Goal: Information Seeking & Learning: Check status

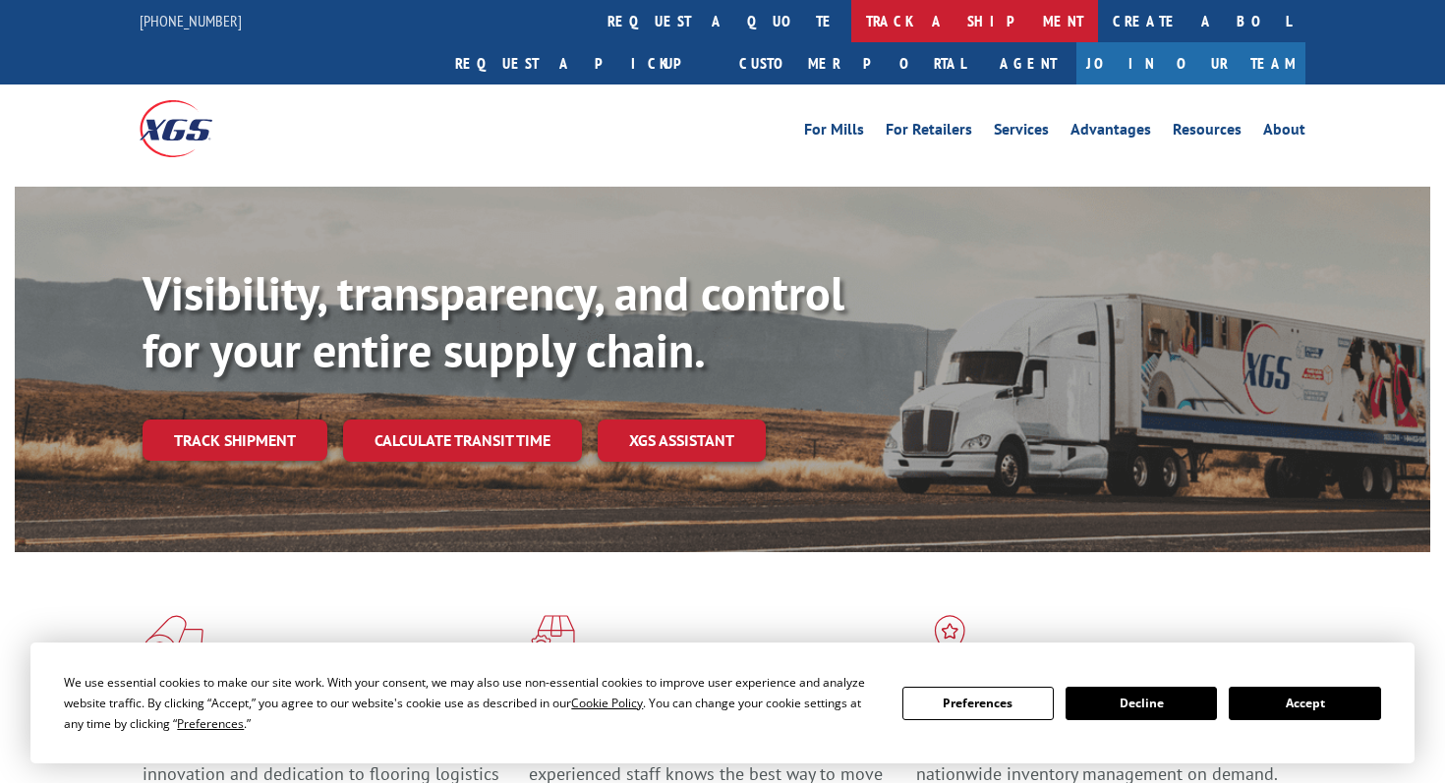
click at [851, 25] on link "track a shipment" at bounding box center [974, 21] width 247 height 42
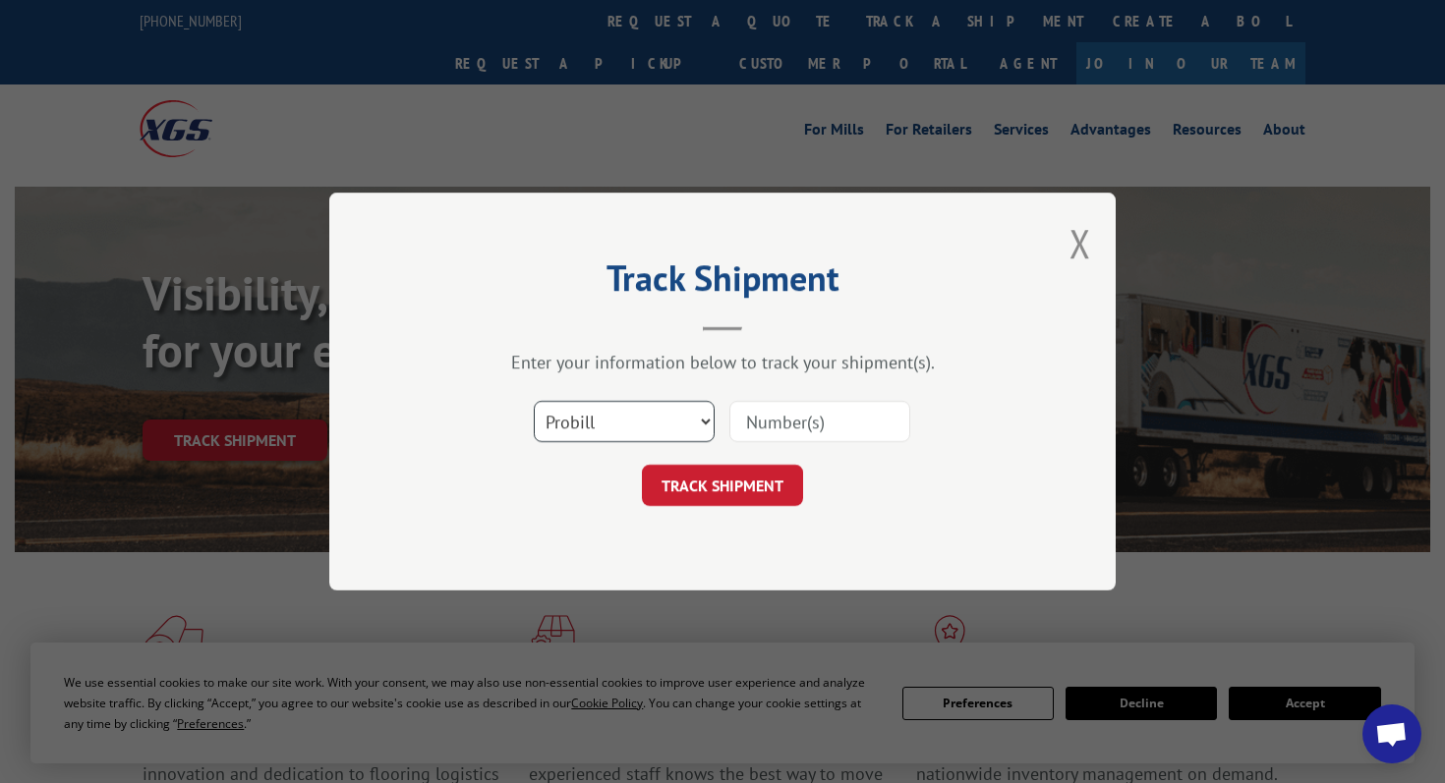
click at [705, 424] on select "Select category... Probill BOL PO" at bounding box center [624, 421] width 181 height 41
select select "bol"
click at [534, 401] on select "Select category... Probill BOL PO" at bounding box center [624, 421] width 181 height 41
click at [779, 411] on input at bounding box center [819, 421] width 181 height 41
paste input "77464"
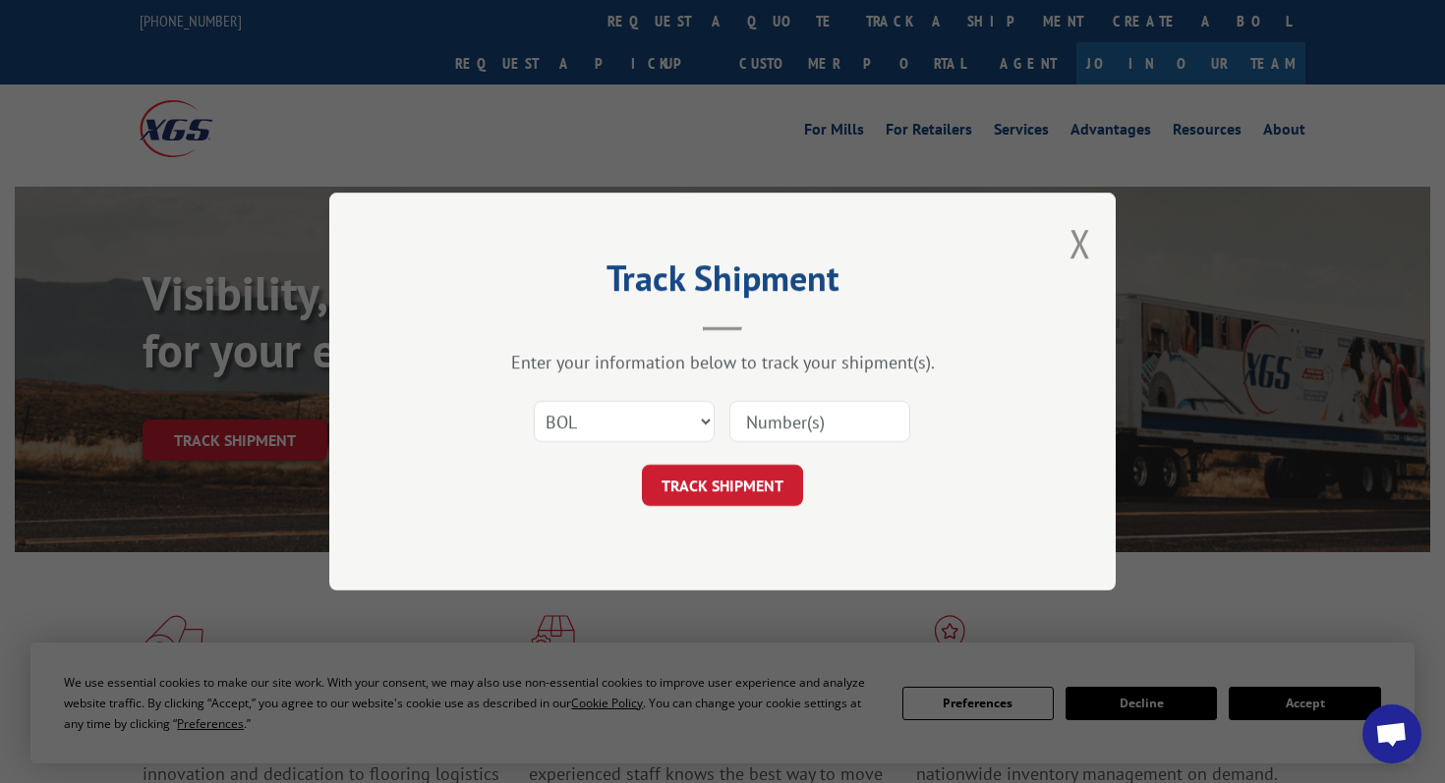
type input "77464"
click button "TRACK SHIPMENT" at bounding box center [722, 485] width 161 height 41
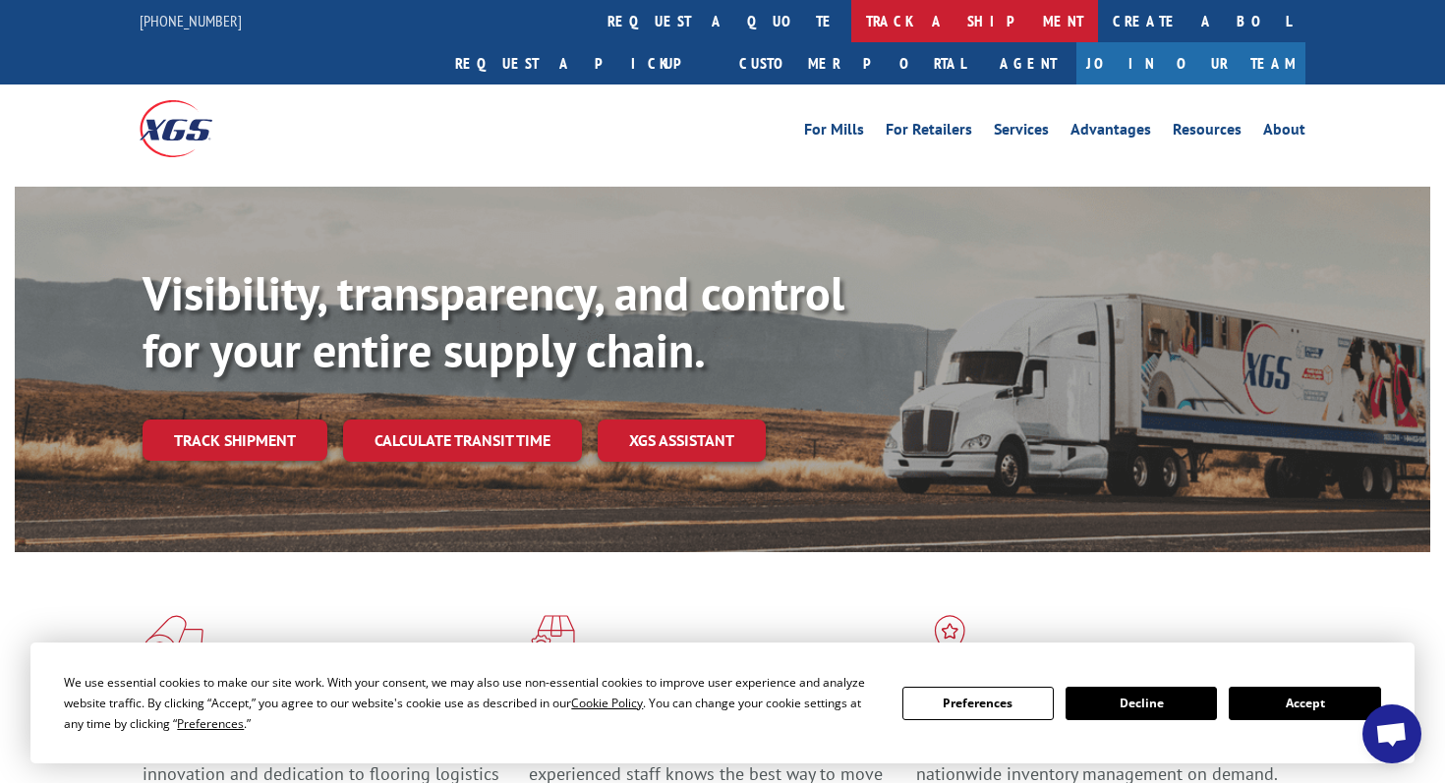
click at [851, 26] on link "track a shipment" at bounding box center [974, 21] width 247 height 42
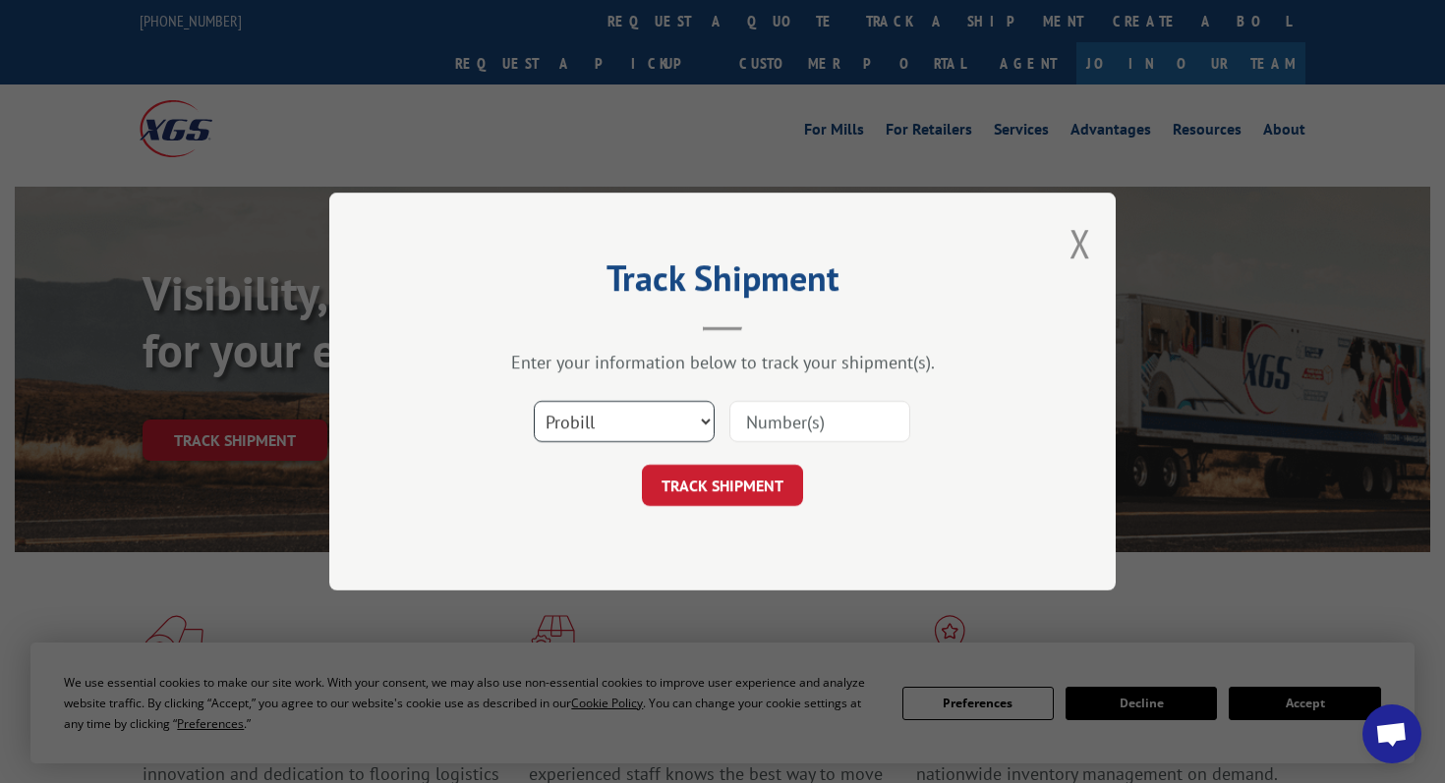
click at [671, 409] on select "Select category... Probill BOL PO" at bounding box center [624, 421] width 181 height 41
select select "bol"
click at [534, 401] on select "Select category... Probill BOL PO" at bounding box center [624, 421] width 181 height 41
click at [813, 428] on input at bounding box center [819, 421] width 181 height 41
type input "244335"
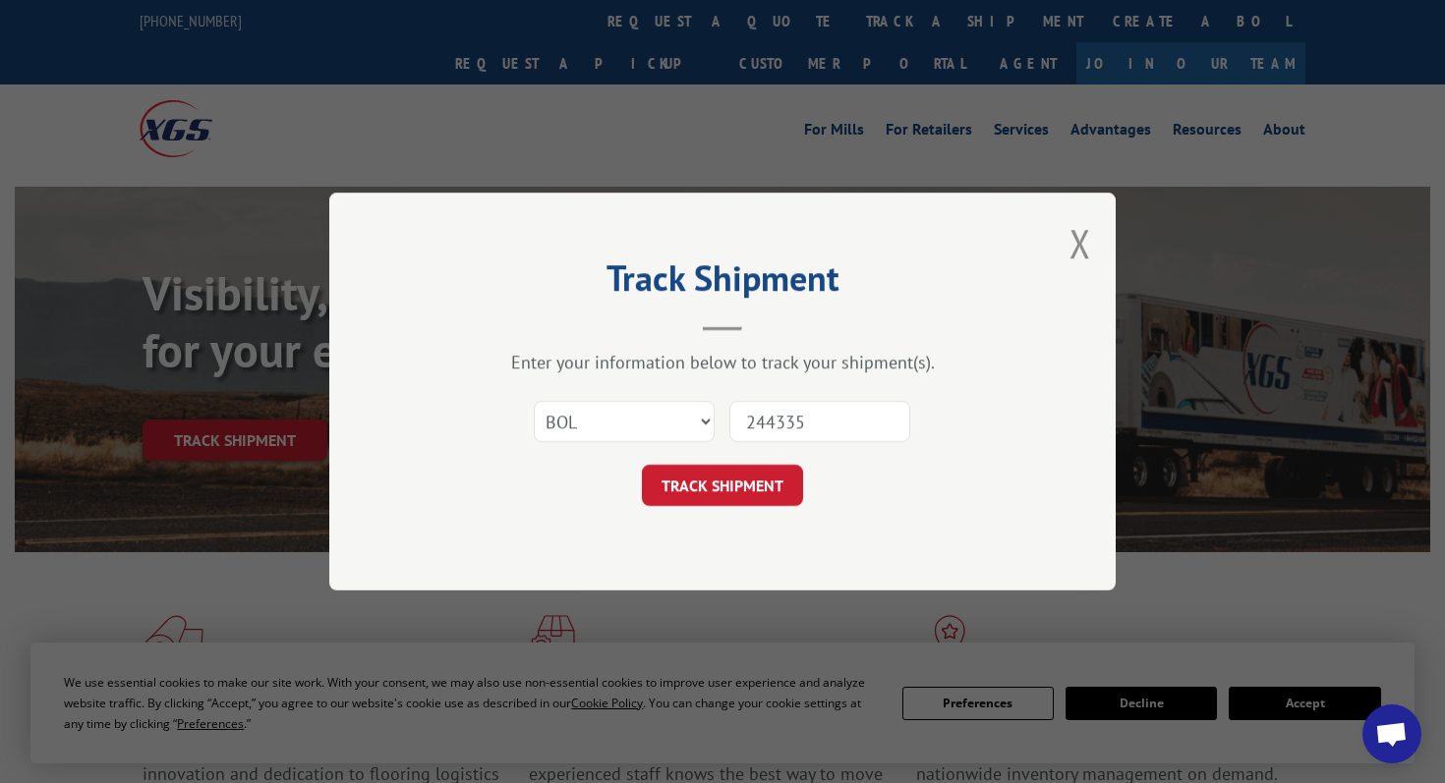
click button "TRACK SHIPMENT" at bounding box center [722, 485] width 161 height 41
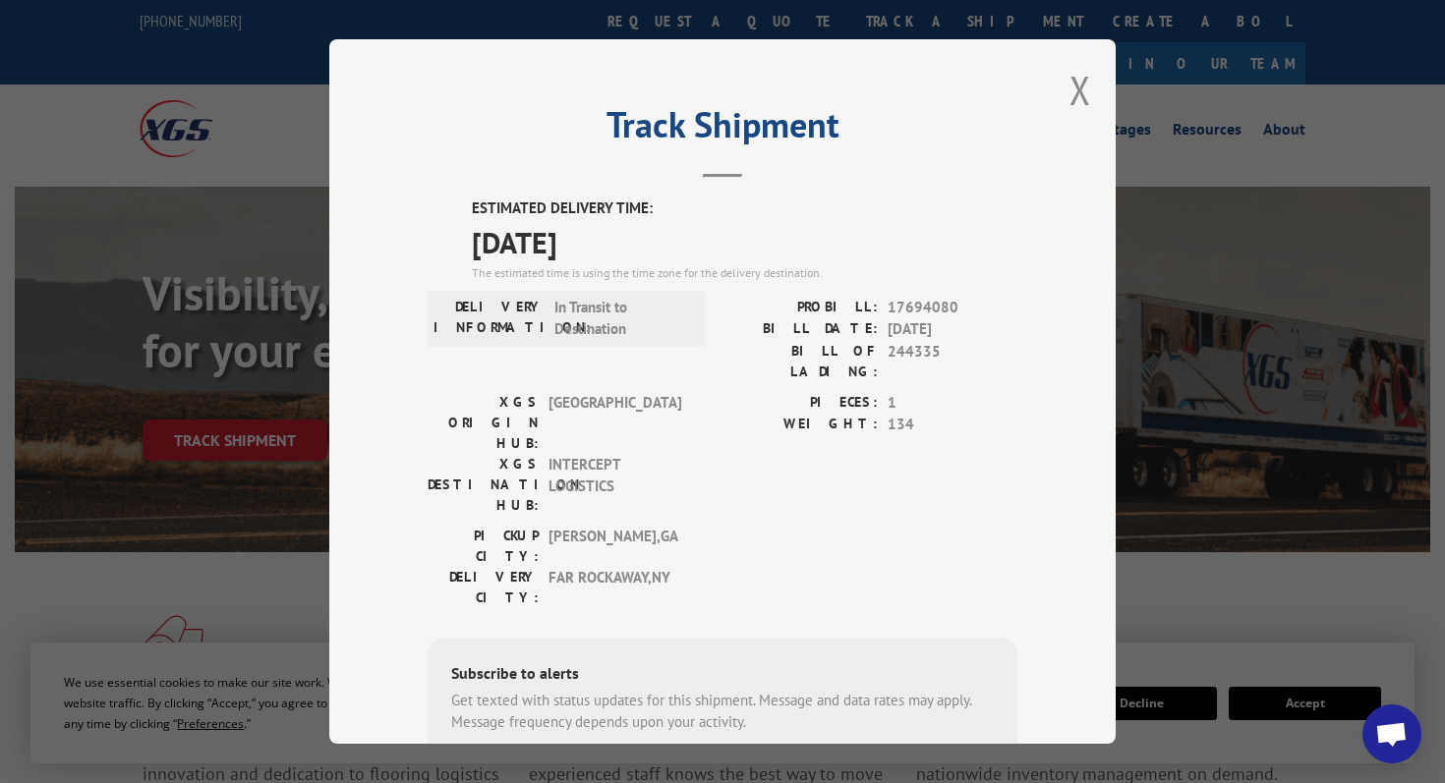
click at [924, 309] on span "17694080" at bounding box center [952, 307] width 130 height 23
copy span "17694080"
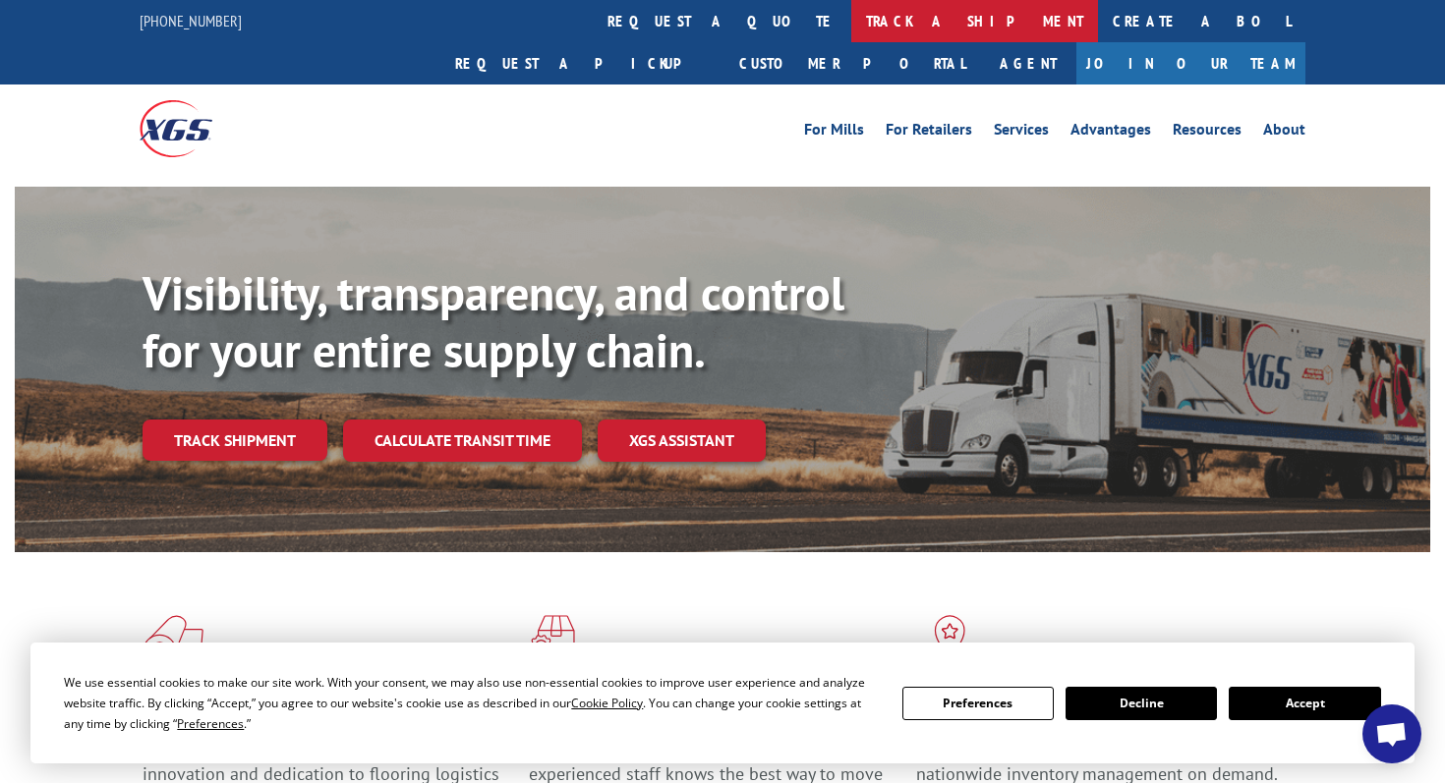
click at [851, 19] on link "track a shipment" at bounding box center [974, 21] width 247 height 42
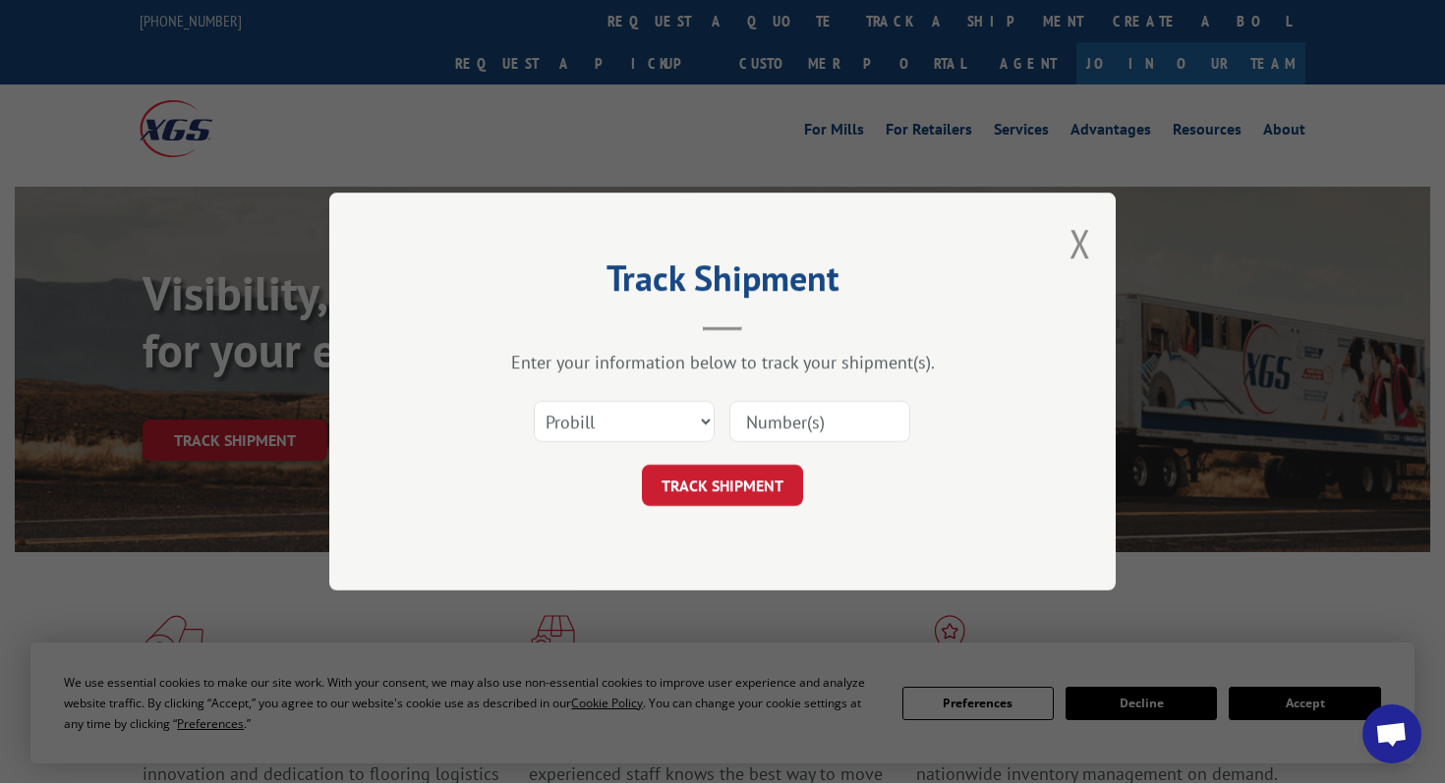
click at [779, 401] on input at bounding box center [819, 421] width 181 height 41
paste input "363732"
type input "363732"
click at [630, 407] on select "Select category... Probill BOL PO" at bounding box center [624, 421] width 181 height 41
select select "bol"
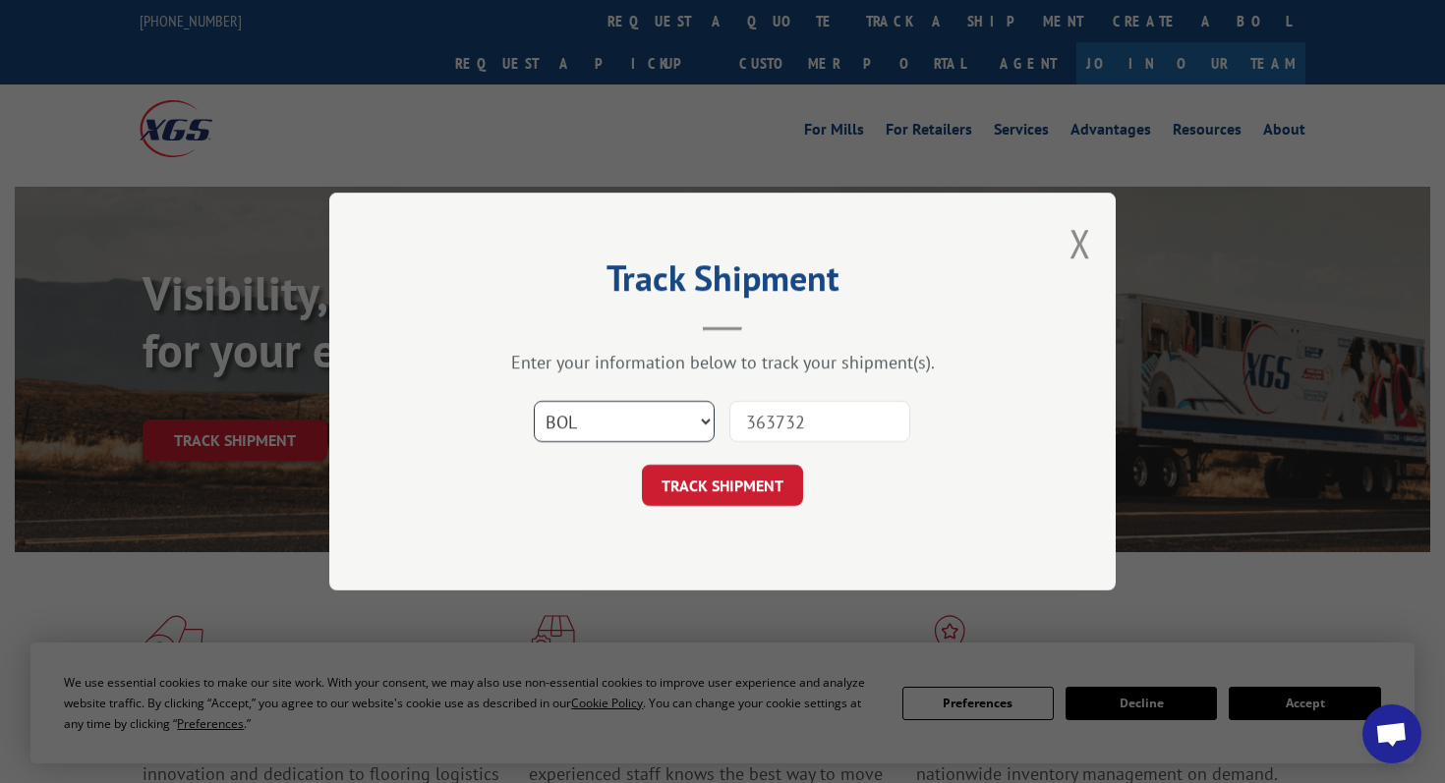
click at [534, 401] on select "Select category... Probill BOL PO" at bounding box center [624, 421] width 181 height 41
click button "TRACK SHIPMENT" at bounding box center [722, 485] width 161 height 41
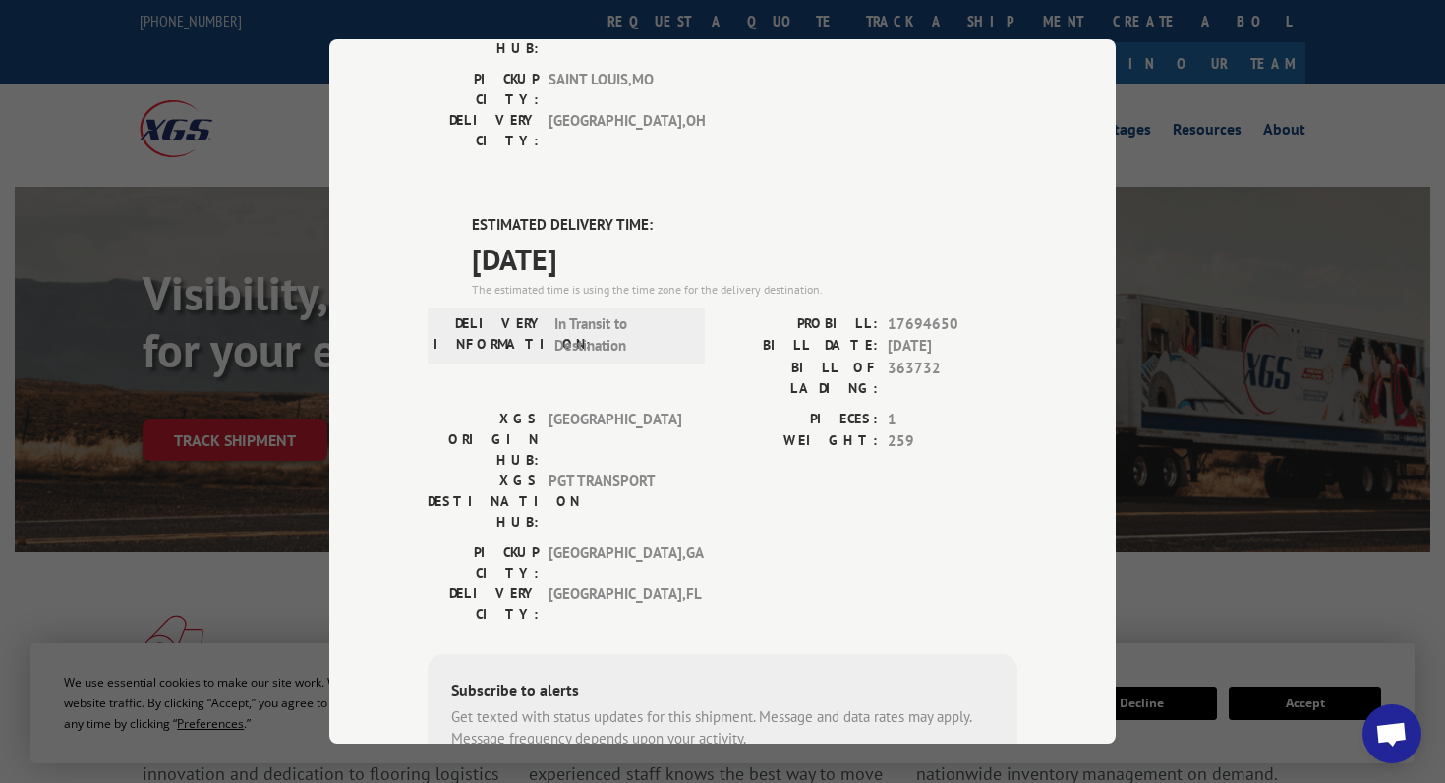
scroll to position [517, 0]
